Goal: Transaction & Acquisition: Download file/media

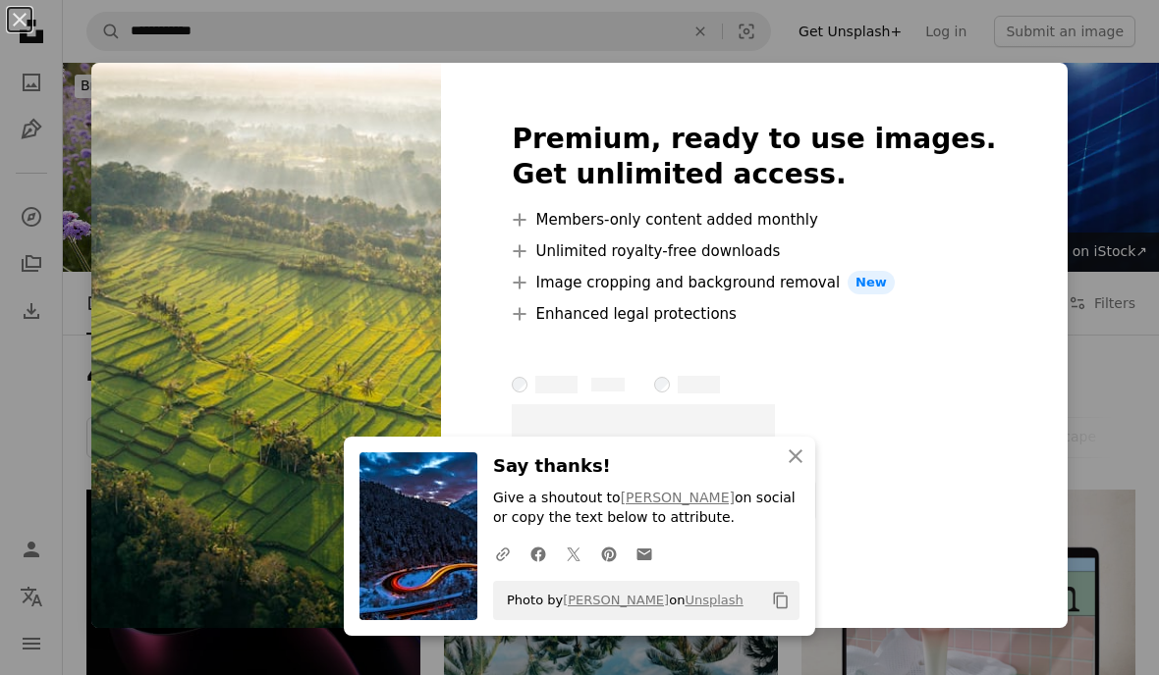
scroll to position [2369, 0]
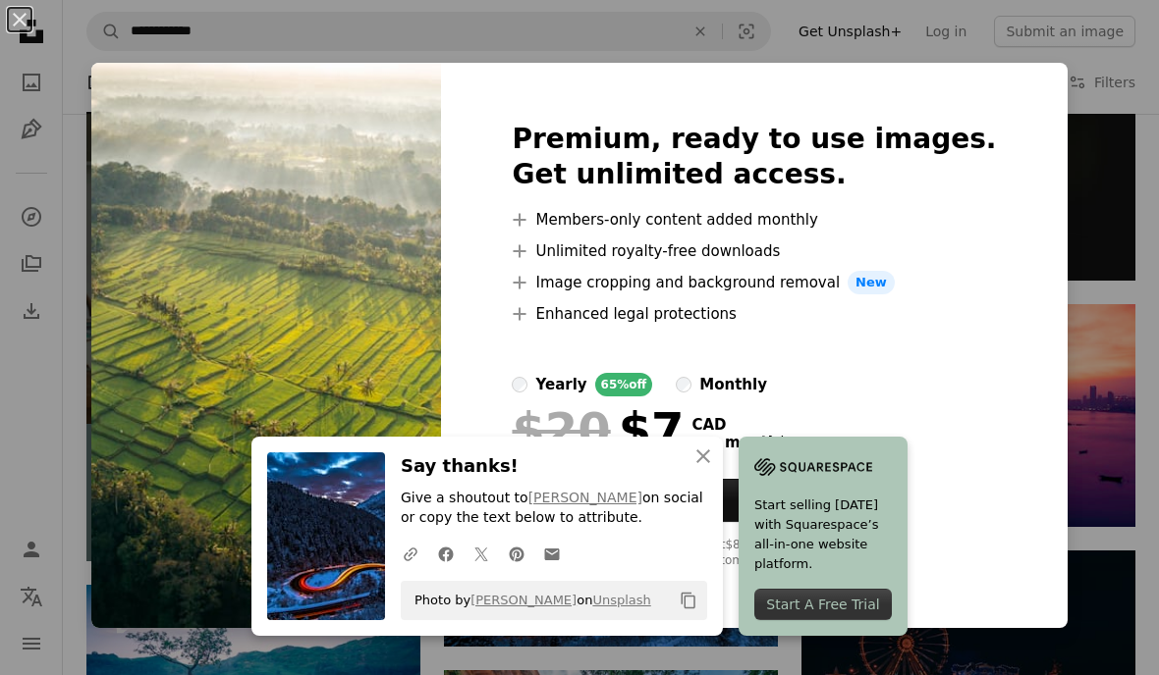
click at [1092, 120] on div "An X shape Premium, ready to use images. Get unlimited access. A plus sign Memb…" at bounding box center [579, 337] width 1159 height 675
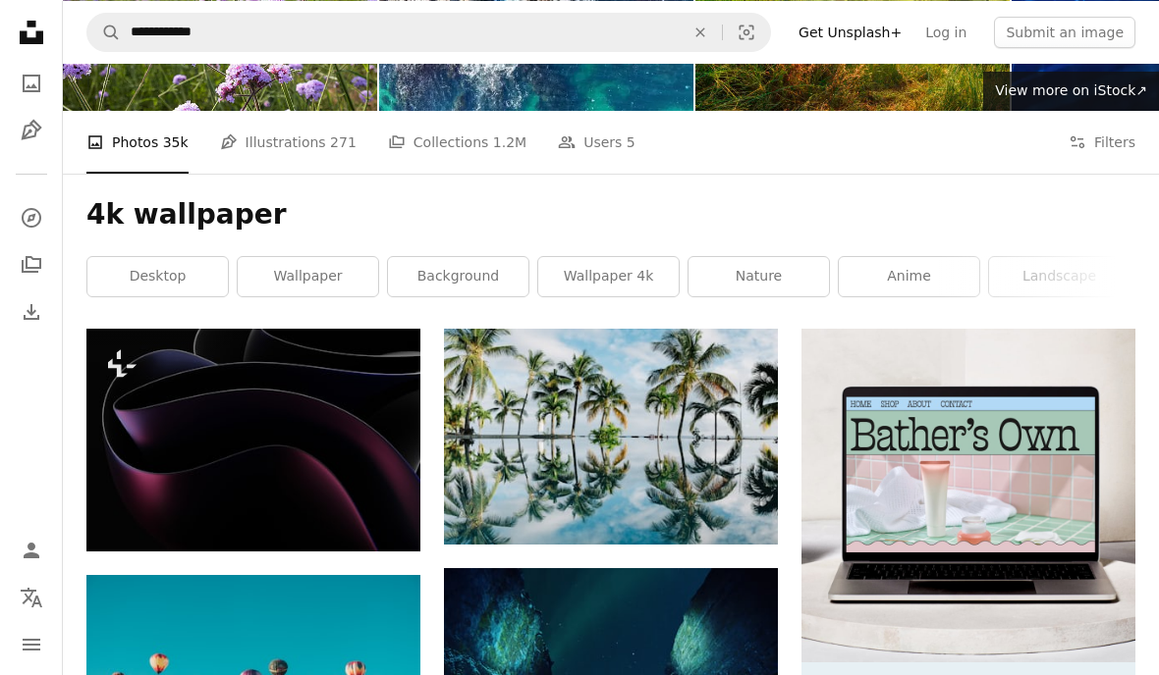
scroll to position [0, 0]
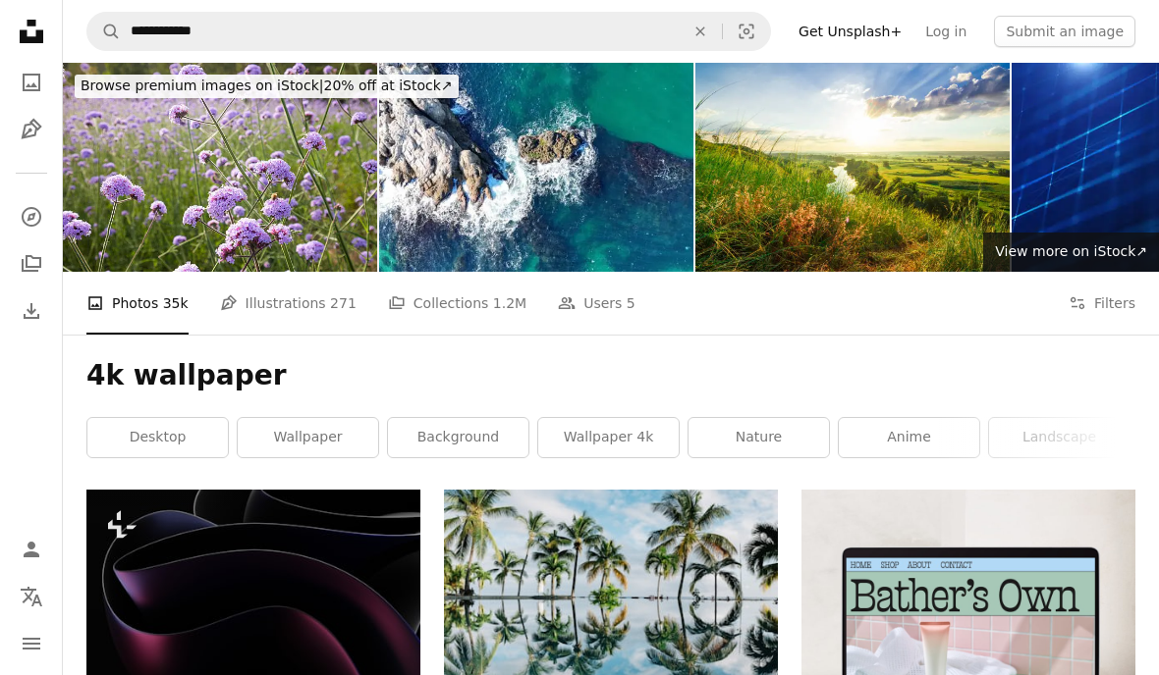
click at [716, 25] on icon "An X shape" at bounding box center [699, 32] width 43 height 16
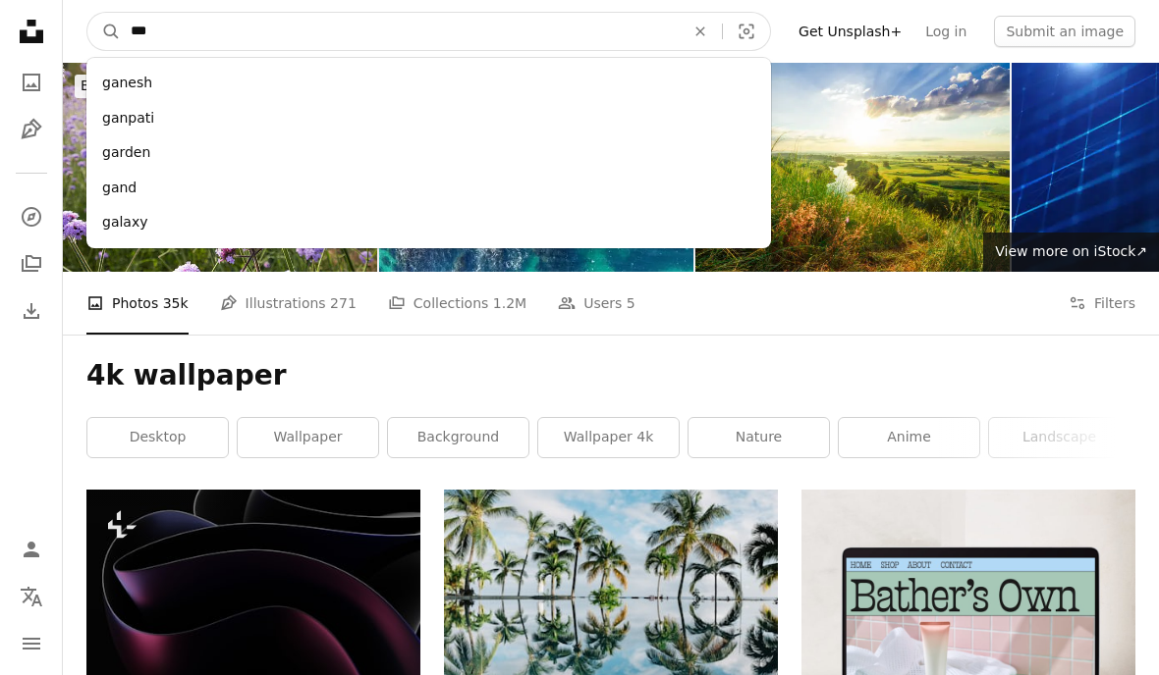
type input "****"
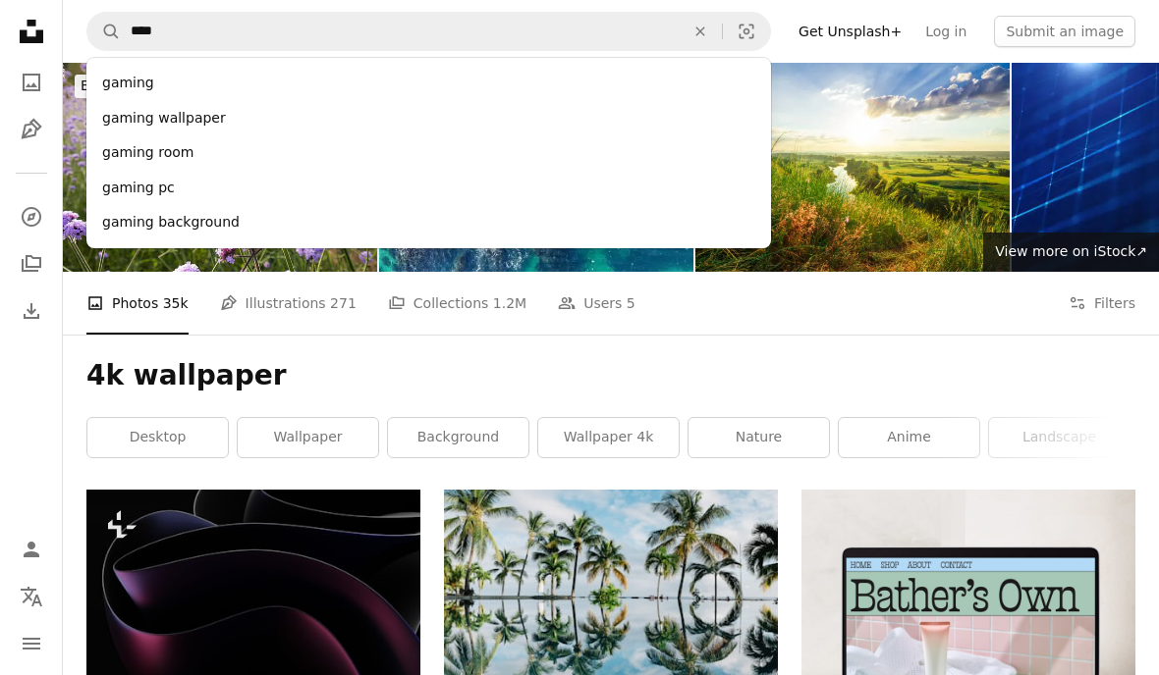
click at [472, 67] on div "gaming" at bounding box center [428, 83] width 684 height 35
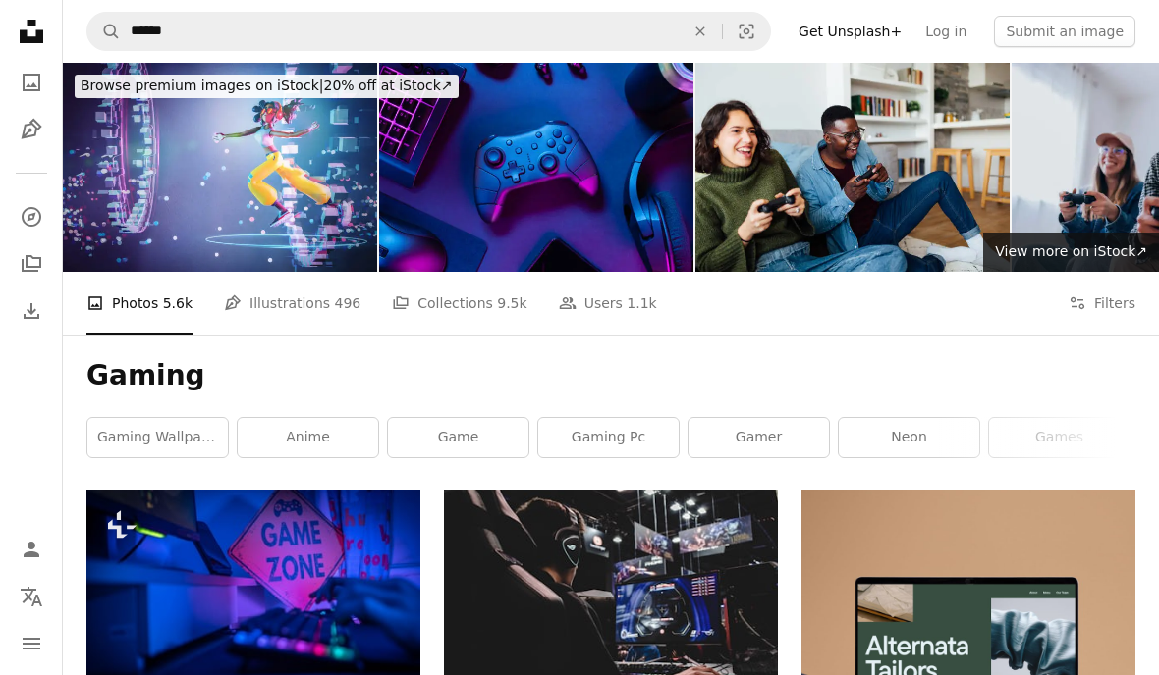
click at [720, 39] on button "An X shape" at bounding box center [699, 31] width 43 height 37
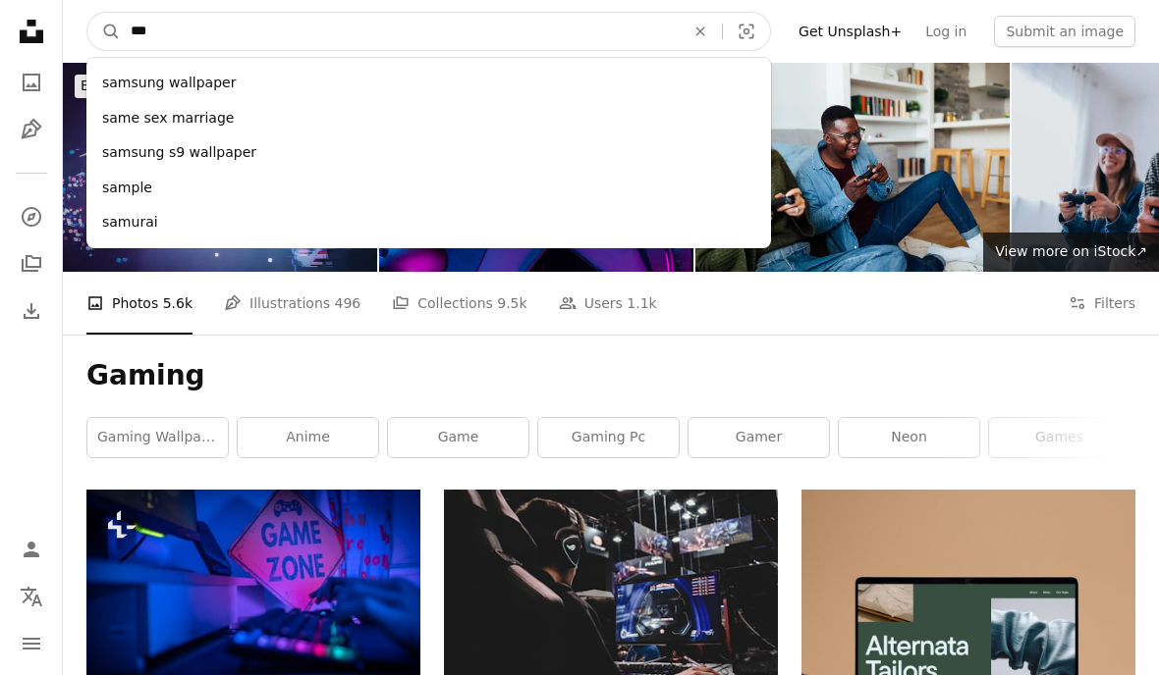
type input "****"
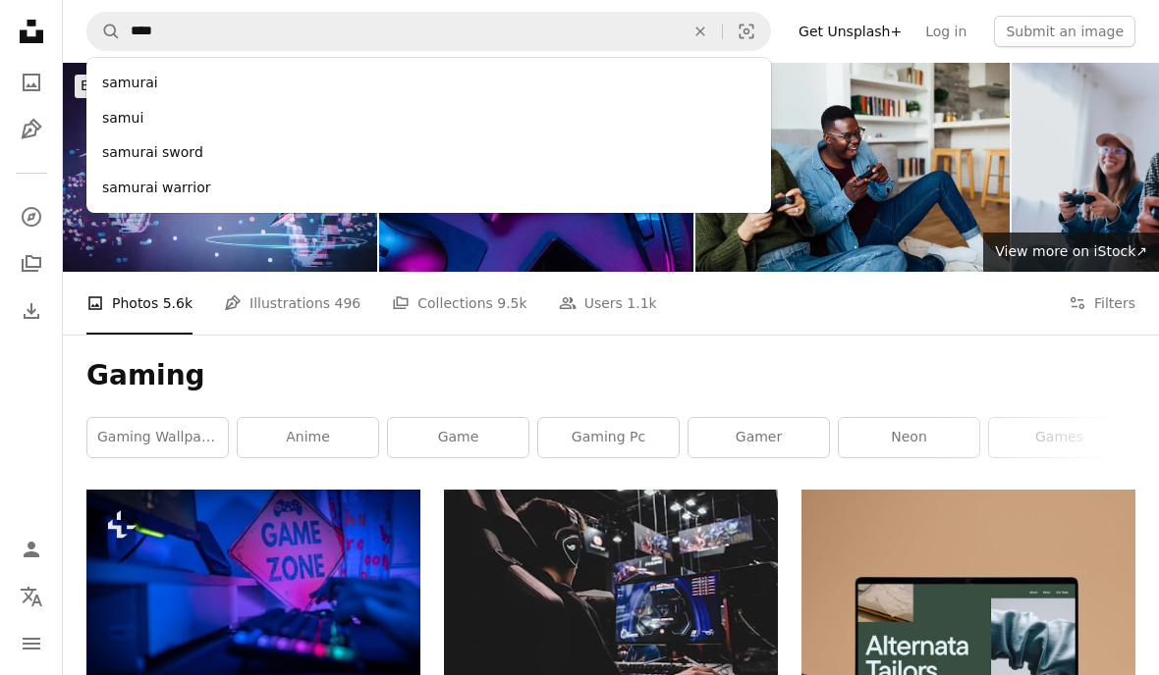
click at [454, 68] on div "samurai" at bounding box center [428, 83] width 684 height 35
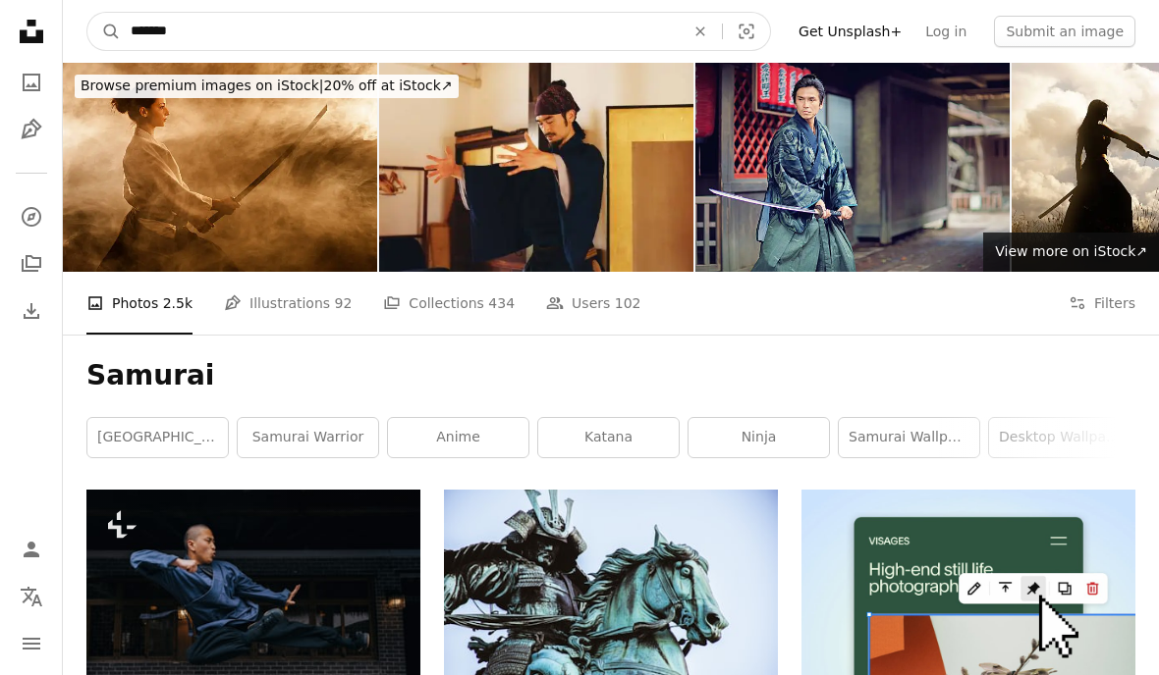
click at [481, 47] on input "*******" at bounding box center [400, 31] width 558 height 37
type input "**********"
click at [104, 31] on button "A magnifying glass" at bounding box center [103, 31] width 33 height 37
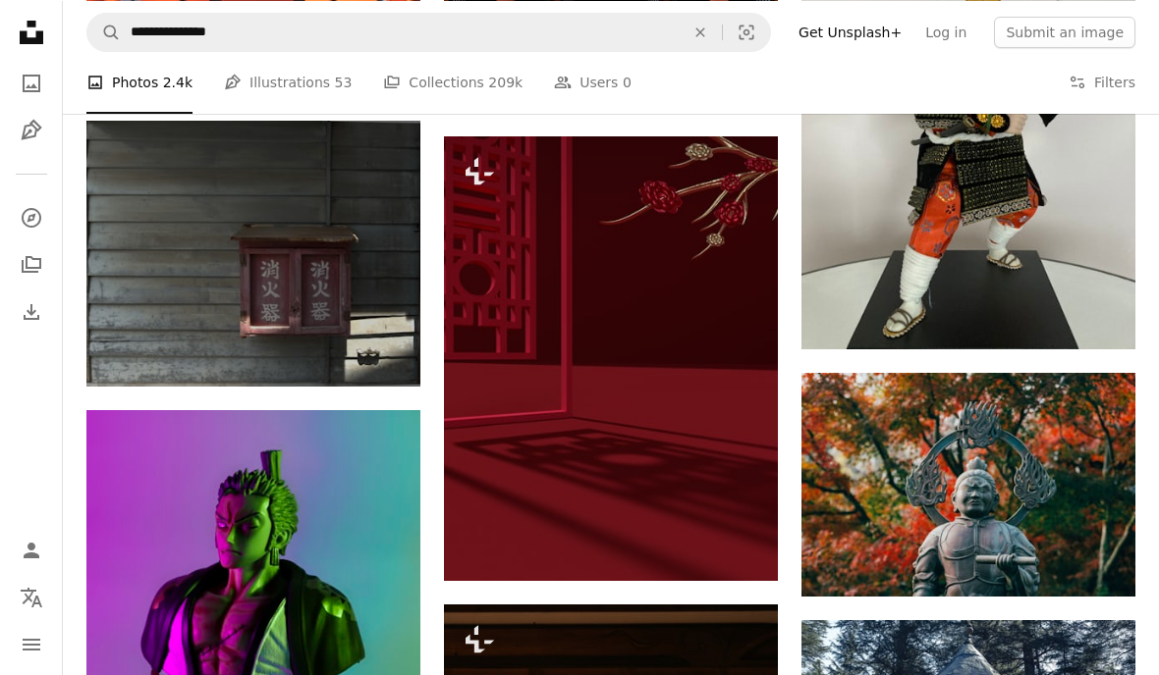
click at [719, 43] on button "An X shape" at bounding box center [699, 31] width 43 height 37
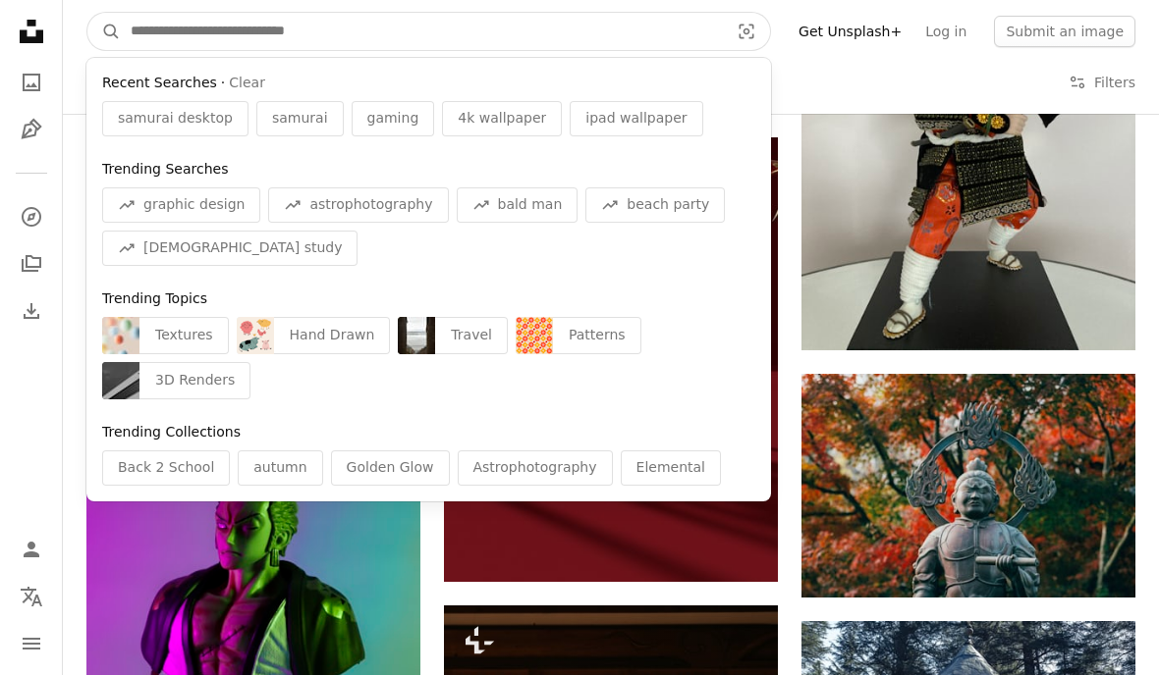
scroll to position [2094, 0]
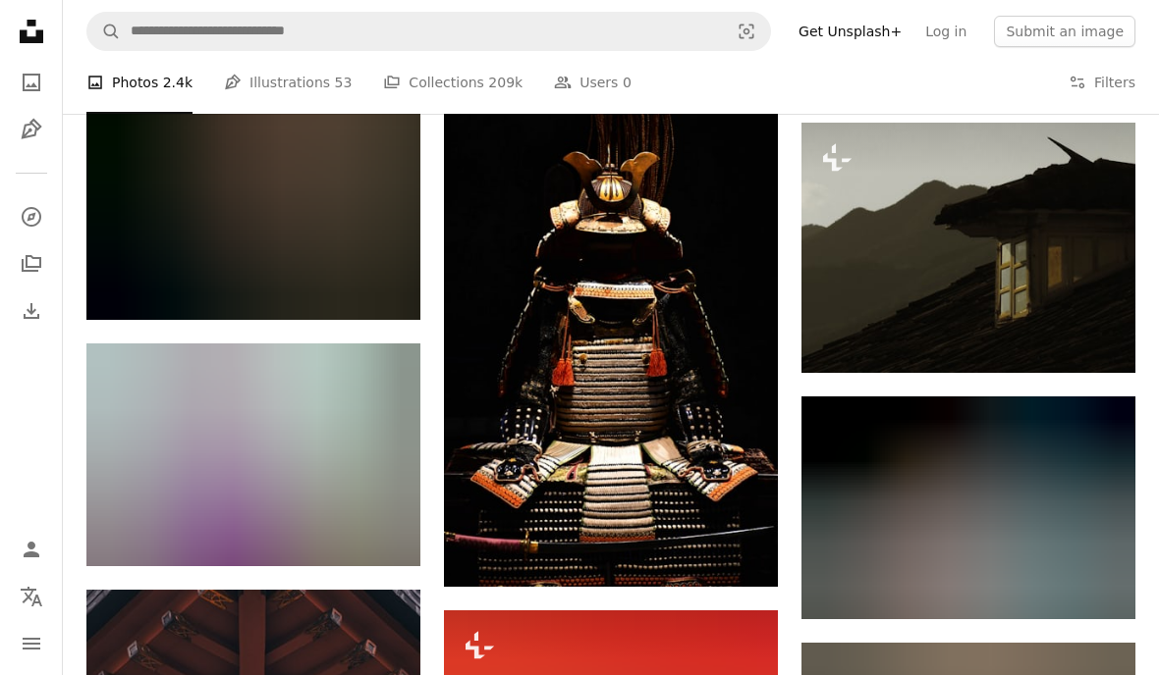
scroll to position [1023, 0]
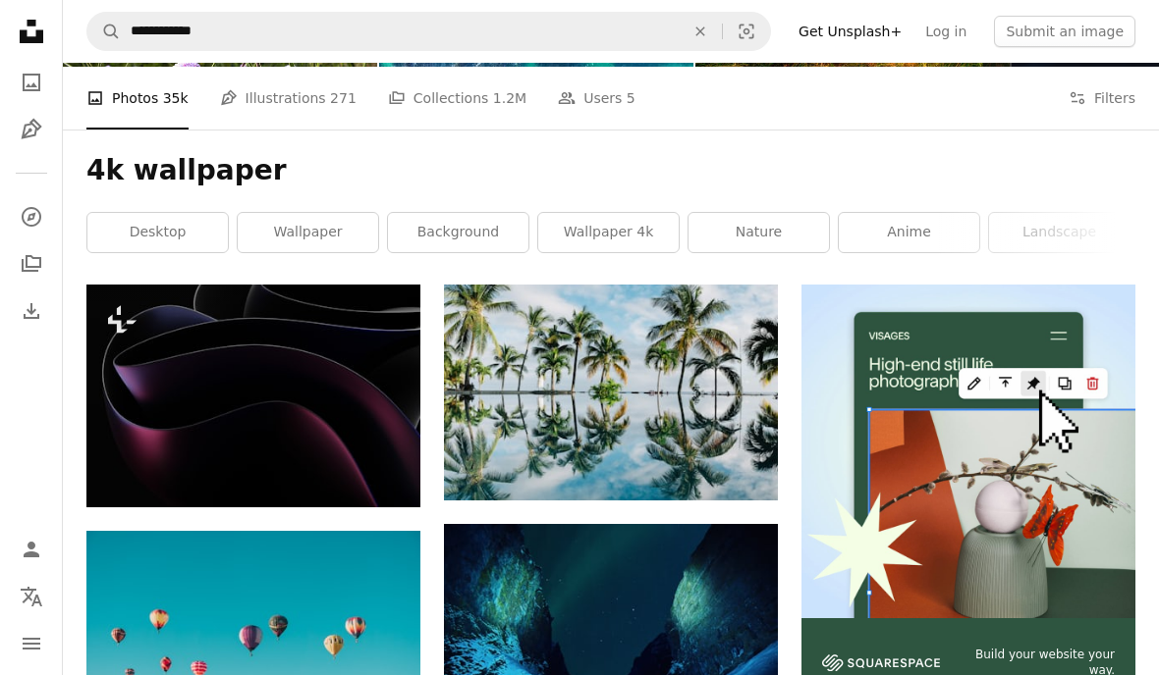
scroll to position [189, 0]
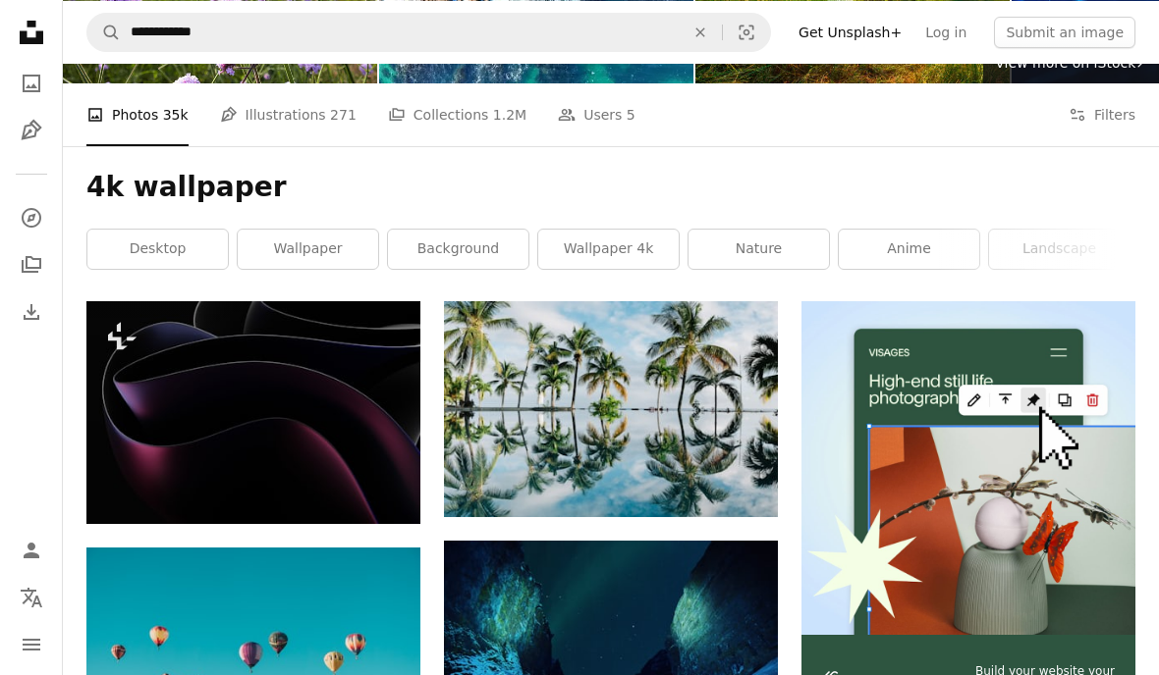
click at [924, 260] on link "anime" at bounding box center [908, 249] width 140 height 39
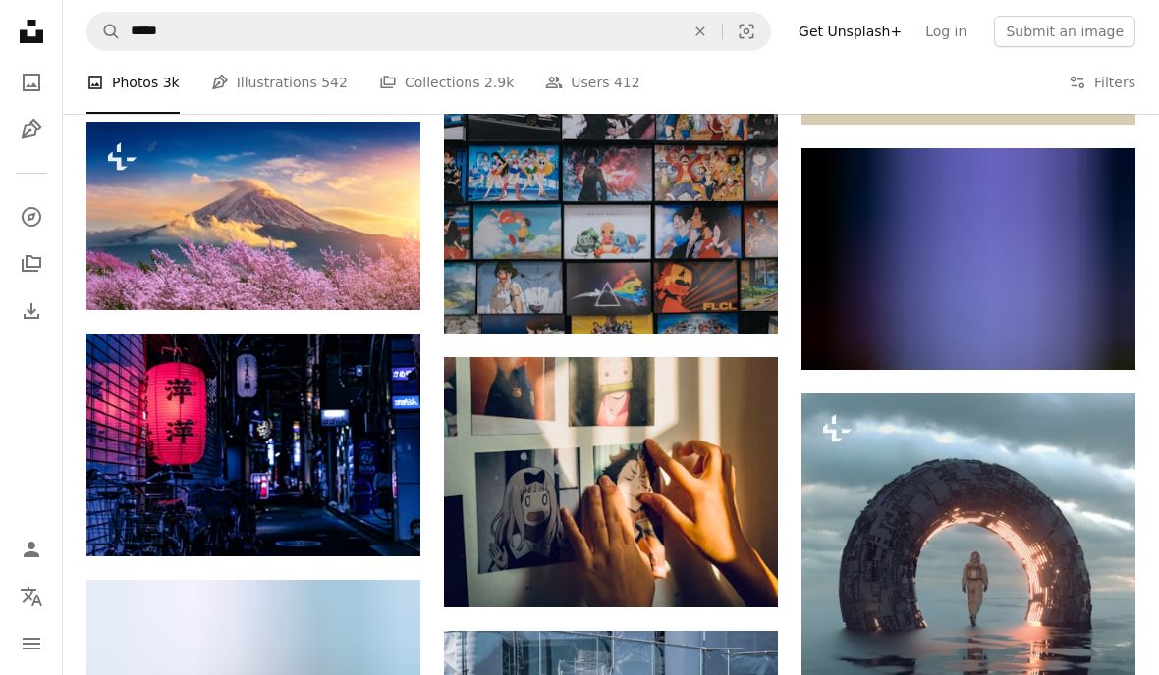
scroll to position [783, 0]
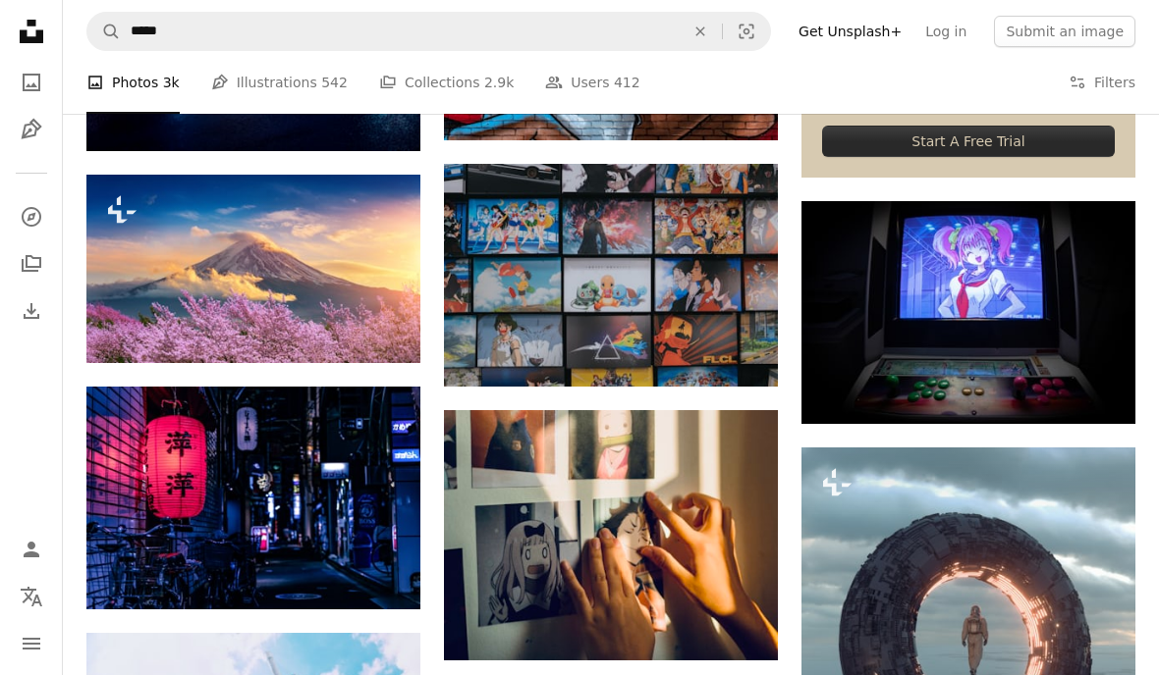
click at [383, 326] on button "A lock Download" at bounding box center [346, 327] width 110 height 31
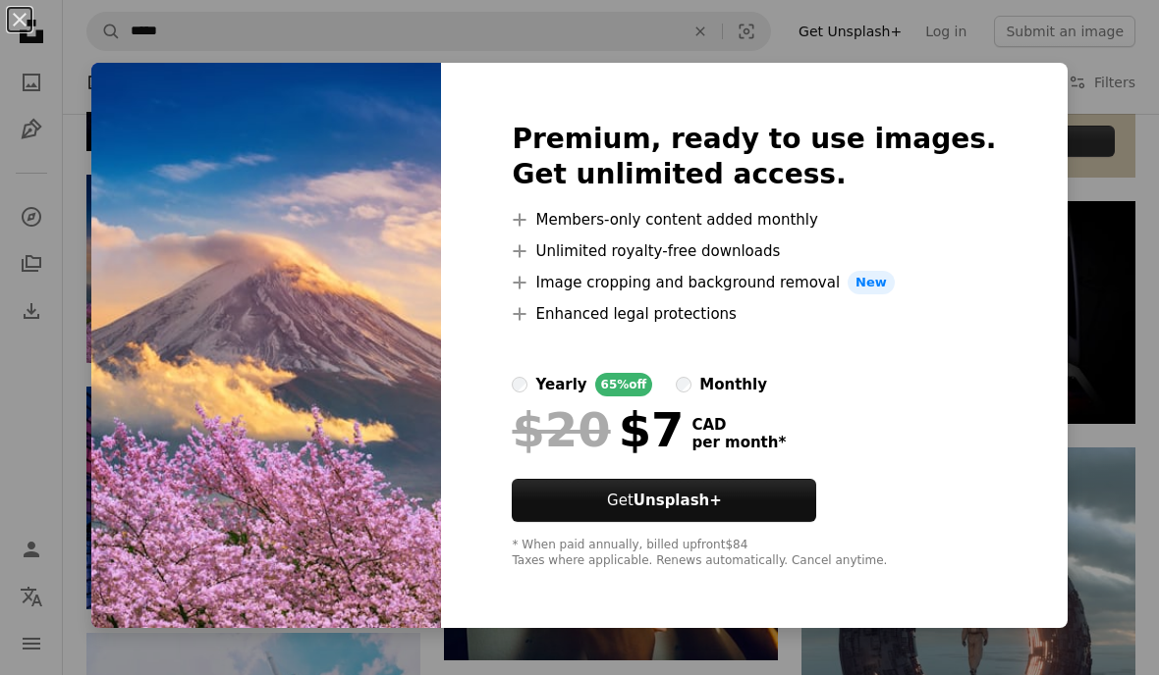
click at [1054, 189] on div "An X shape Premium, ready to use images. Get unlimited access. A plus sign Memb…" at bounding box center [579, 337] width 1159 height 675
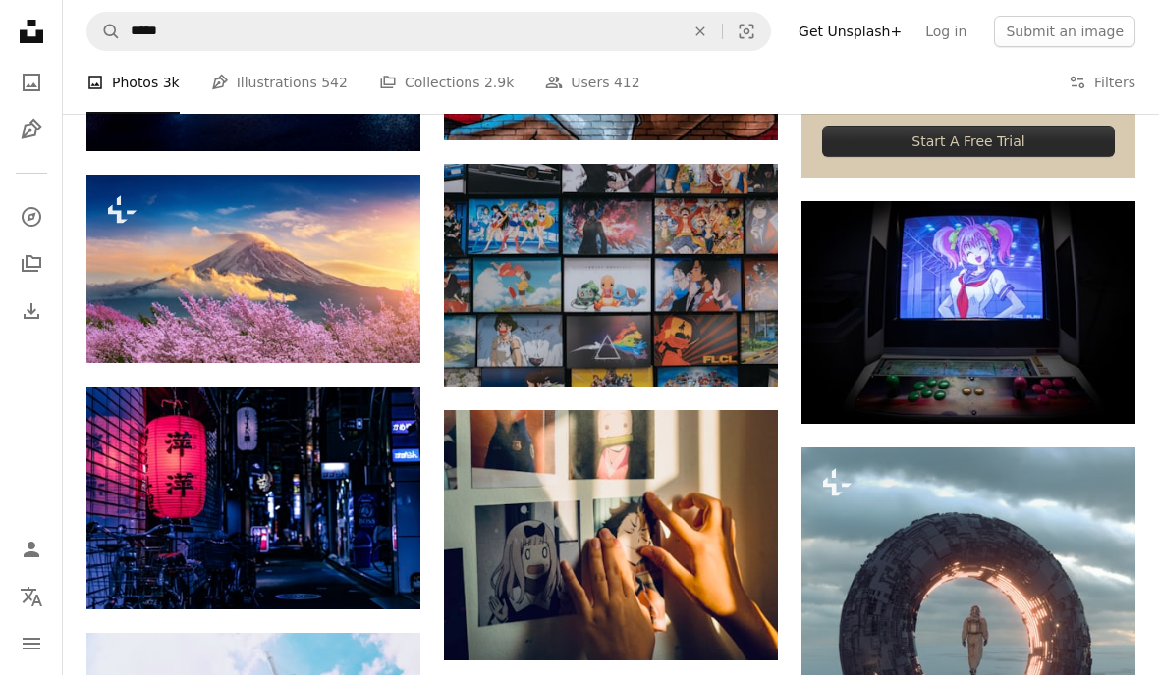
click at [279, 290] on img at bounding box center [253, 269] width 334 height 188
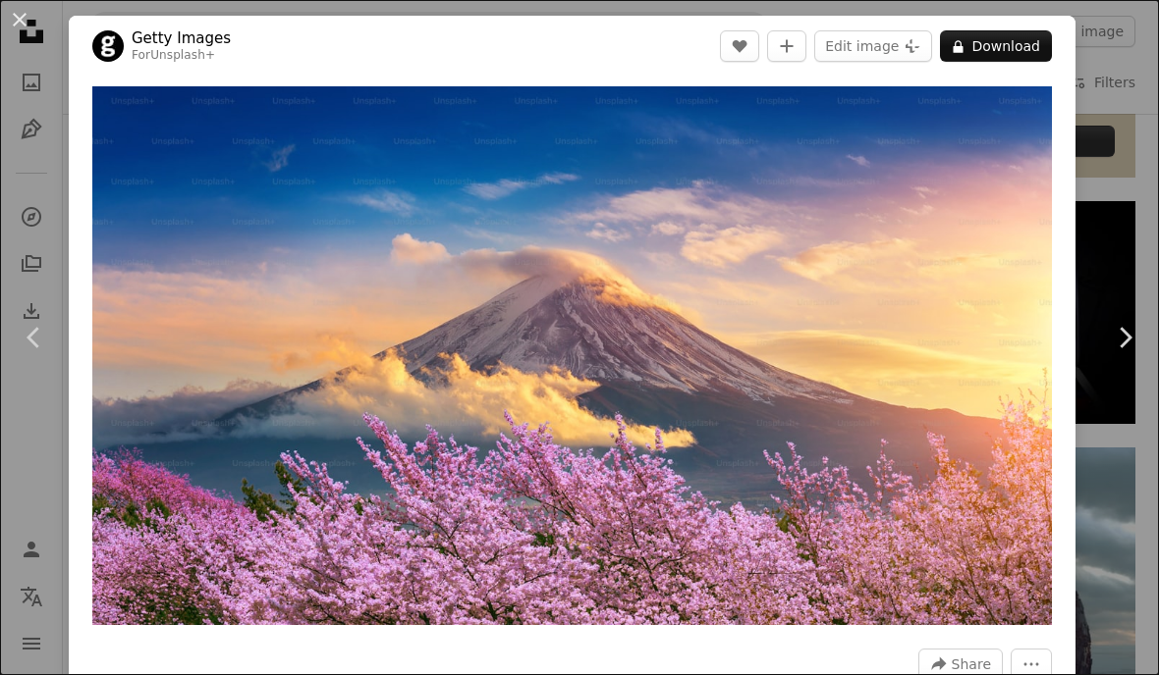
click at [1131, 56] on div "An X shape Chevron left Chevron right Getty Images For Unsplash+ A heart A plus…" at bounding box center [579, 337] width 1159 height 675
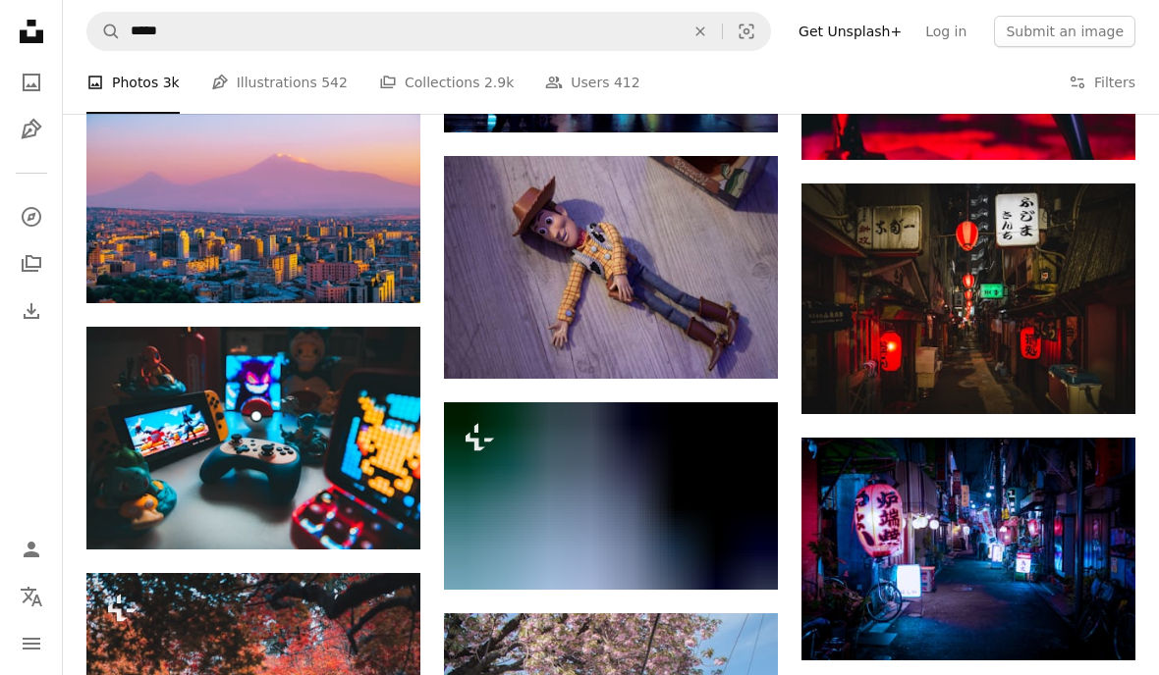
scroll to position [3750, 0]
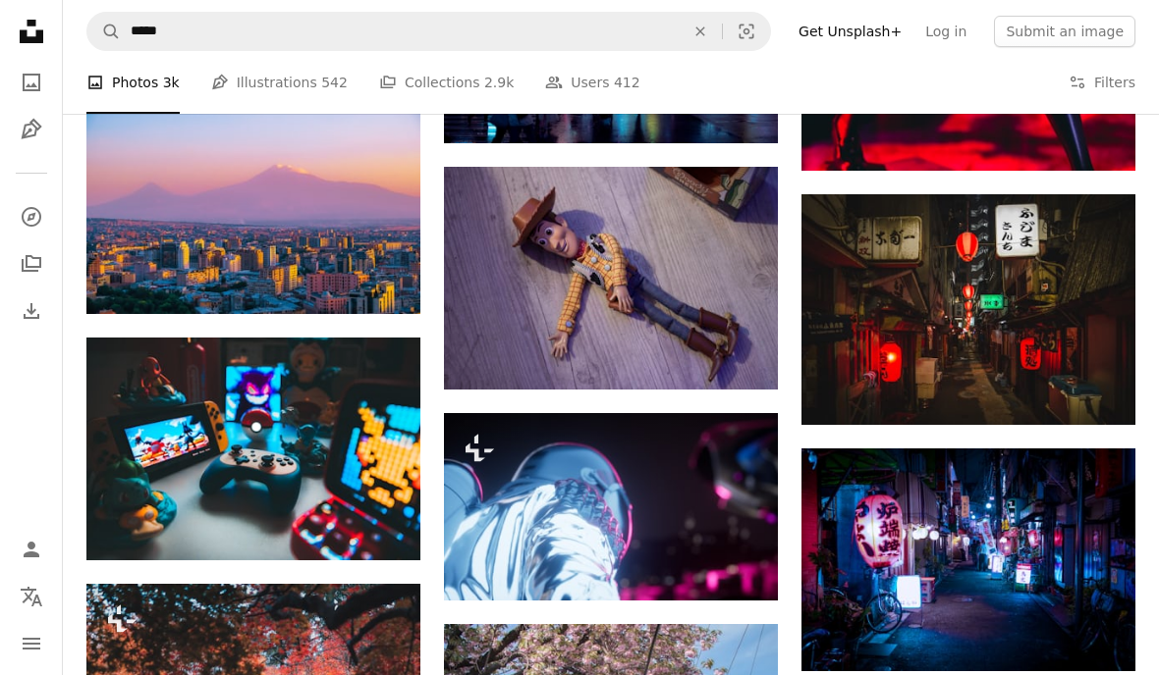
click at [1105, 381] on link "Arrow pointing down" at bounding box center [1095, 389] width 39 height 31
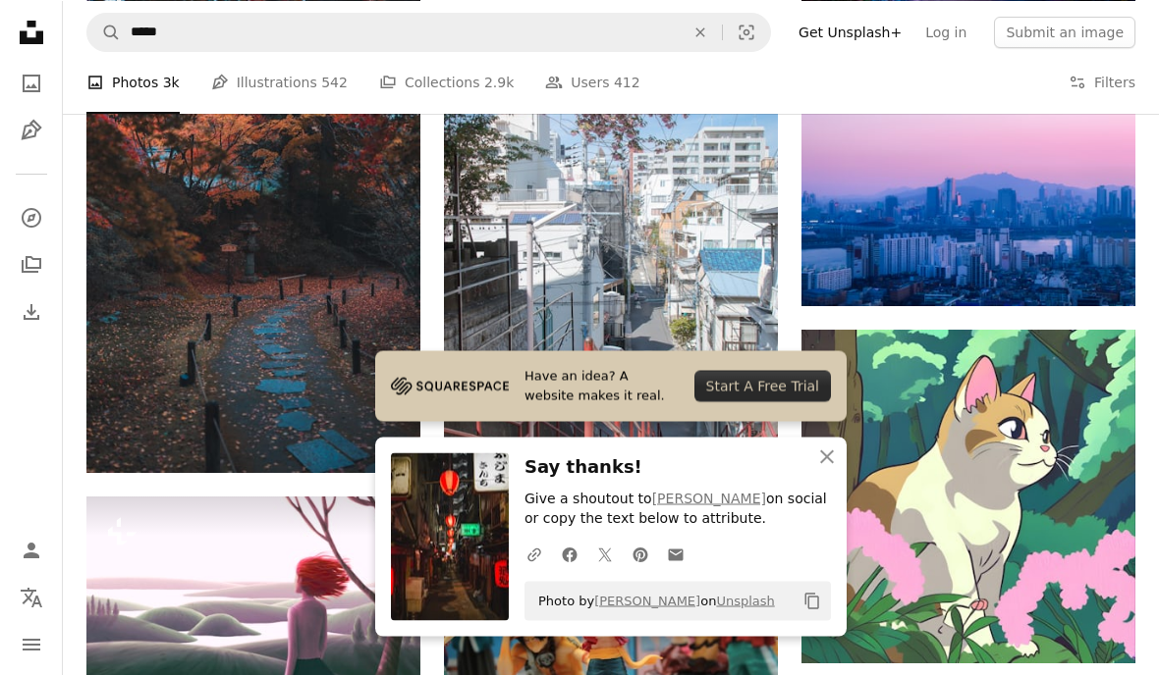
click at [825, 448] on icon "An X shape" at bounding box center [827, 457] width 24 height 24
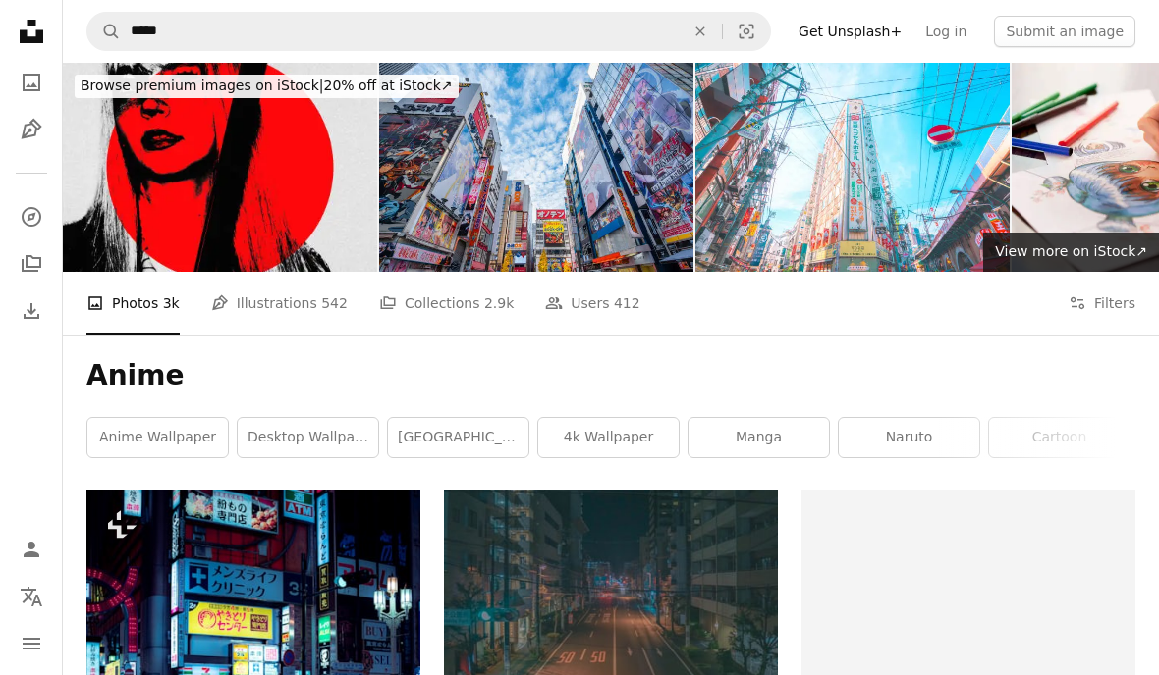
scroll to position [0, -9]
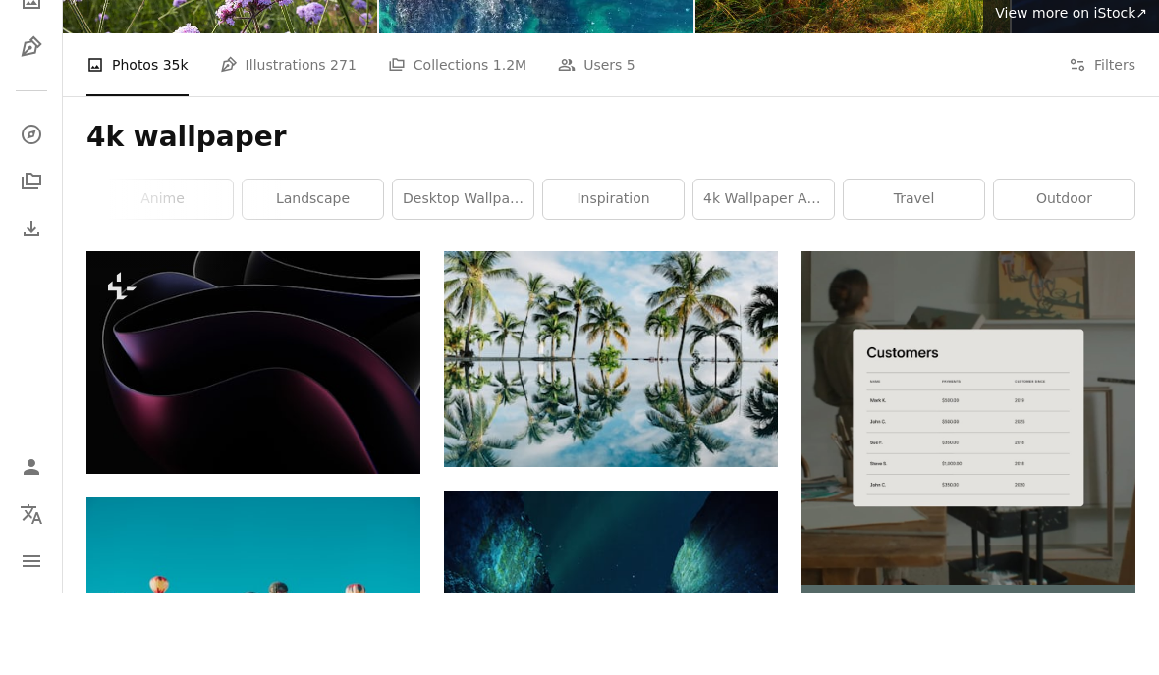
scroll to position [0, 746]
click at [657, 262] on link "inspiration" at bounding box center [613, 281] width 140 height 39
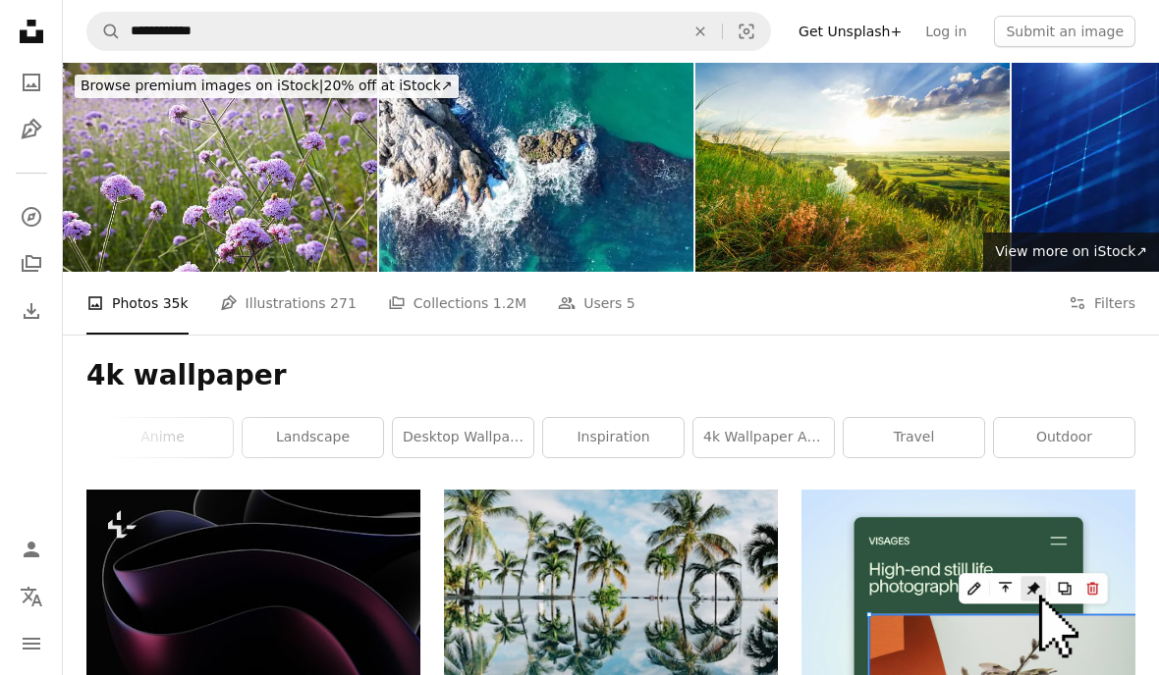
click at [300, 290] on link "Pen Tool Illustrations 271" at bounding box center [288, 303] width 136 height 63
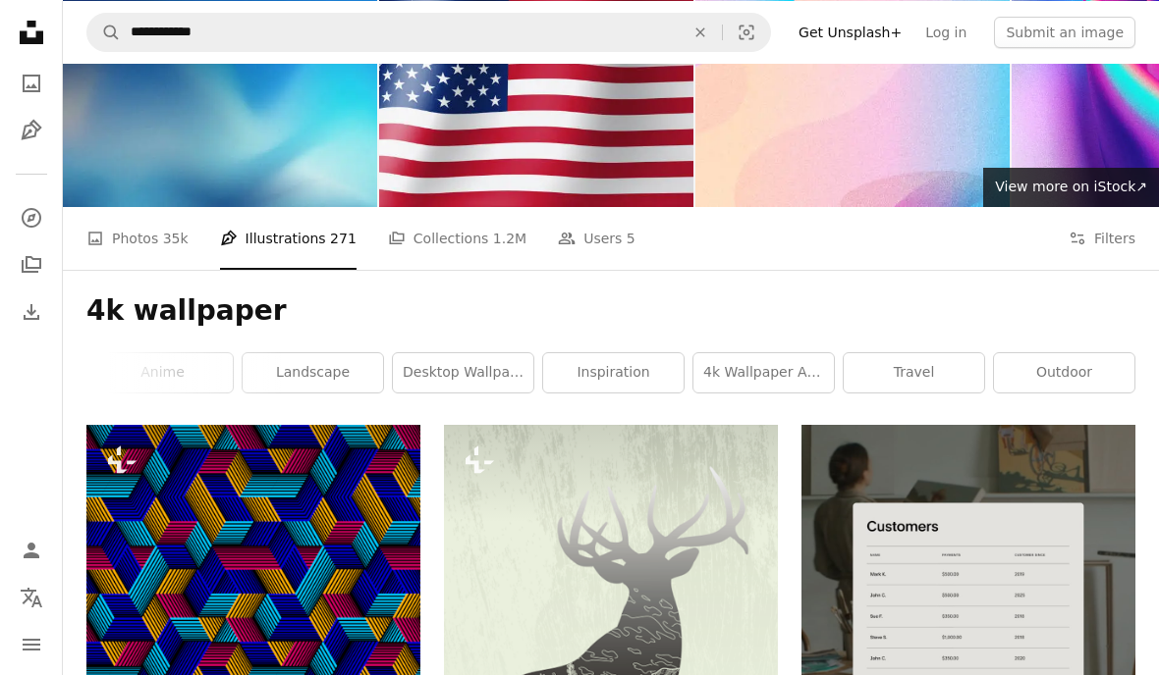
scroll to position [60, 0]
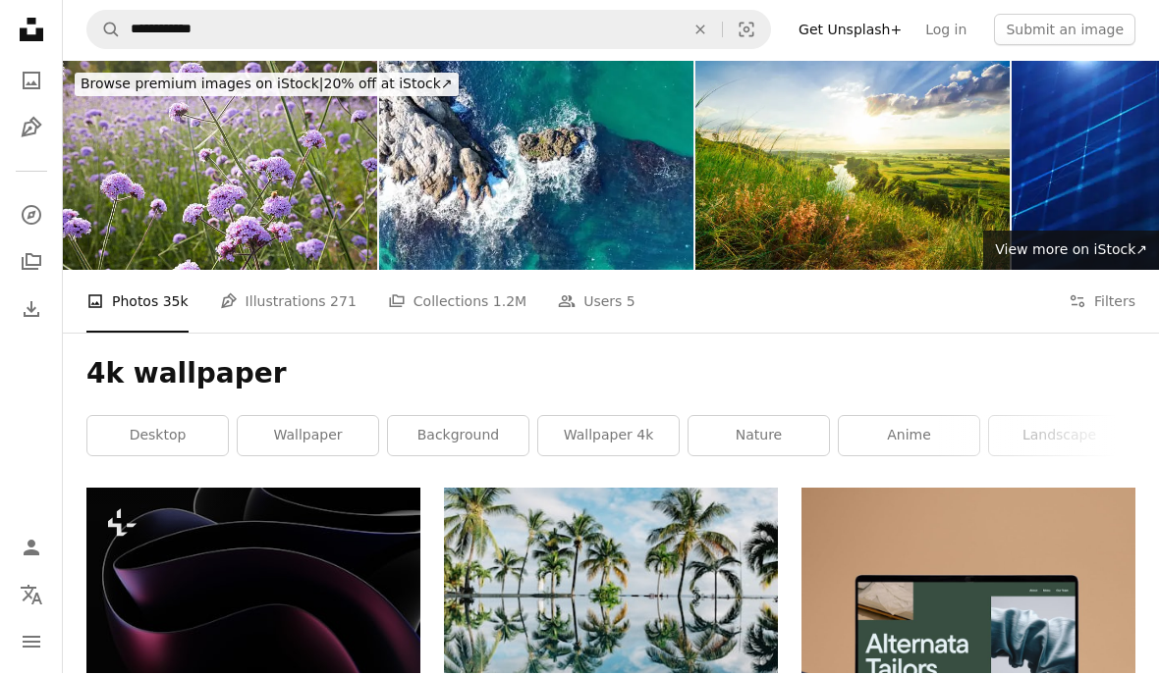
click at [175, 434] on link "desktop" at bounding box center [157, 437] width 140 height 39
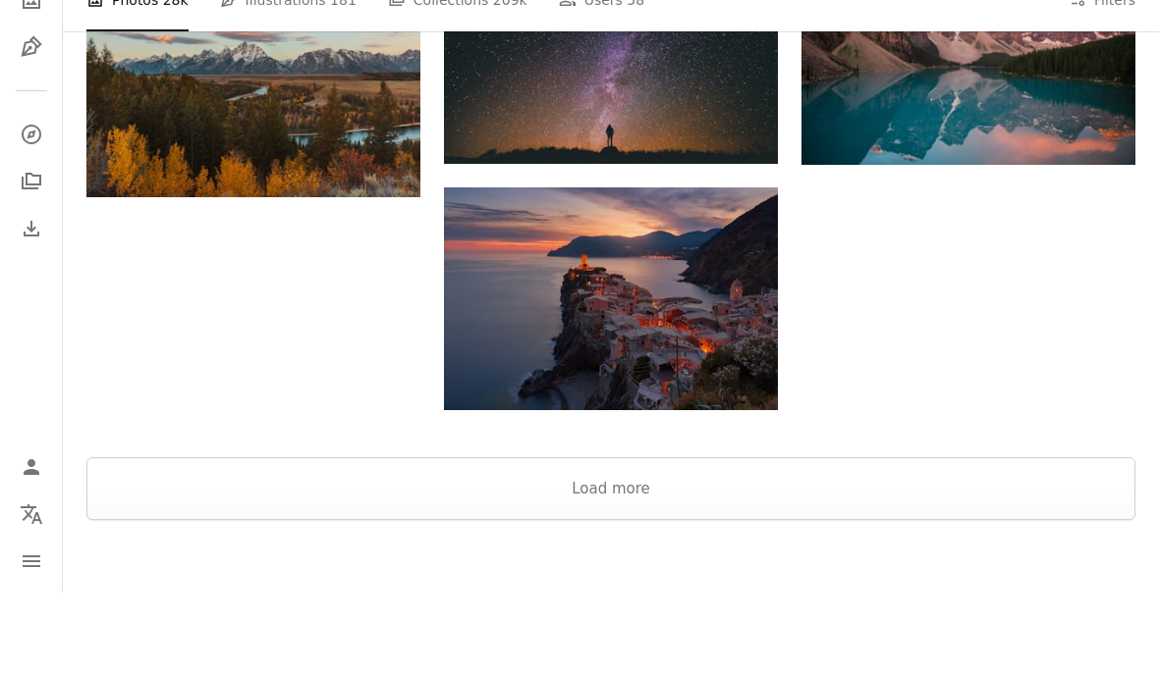
scroll to position [1949, 0]
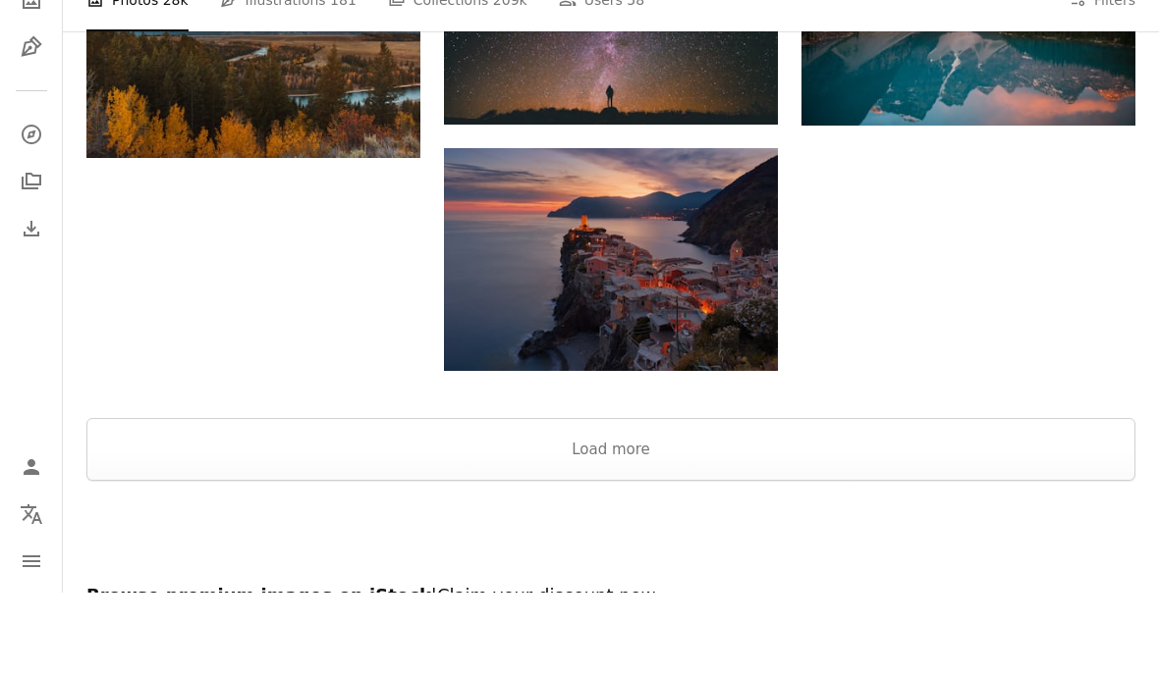
click at [922, 501] on button "Load more" at bounding box center [610, 532] width 1049 height 63
